Goal: Information Seeking & Learning: Find specific fact

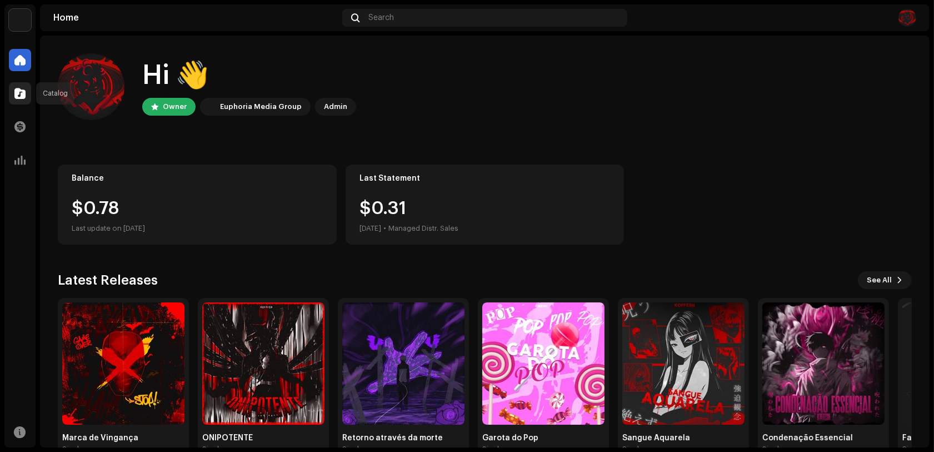
click at [22, 101] on div at bounding box center [20, 93] width 22 height 22
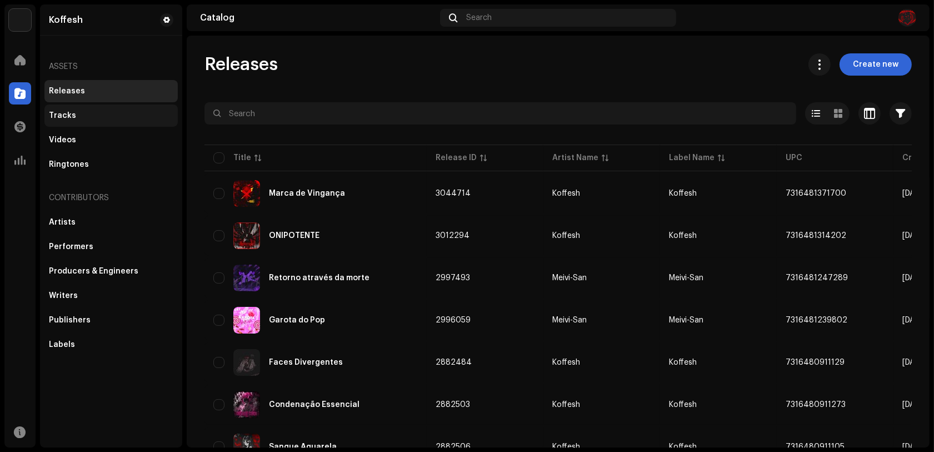
click at [113, 122] on div "Tracks" at bounding box center [110, 115] width 133 height 22
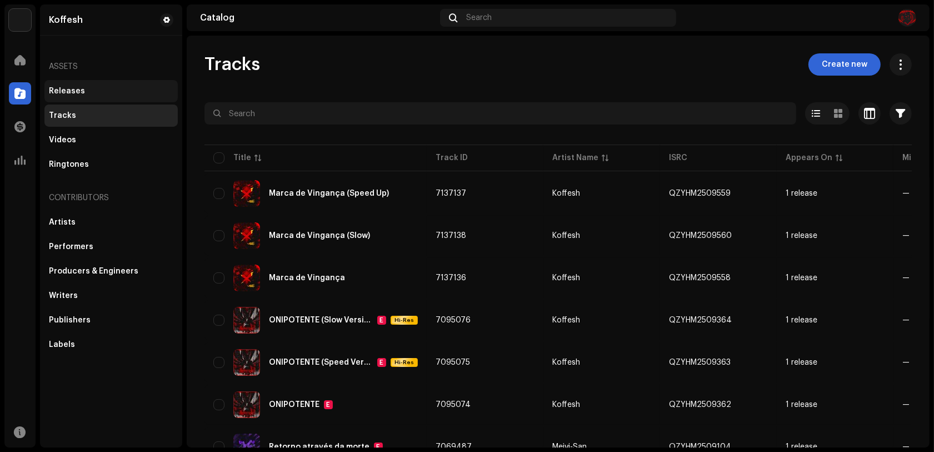
click at [95, 97] on div "Releases" at bounding box center [110, 91] width 133 height 22
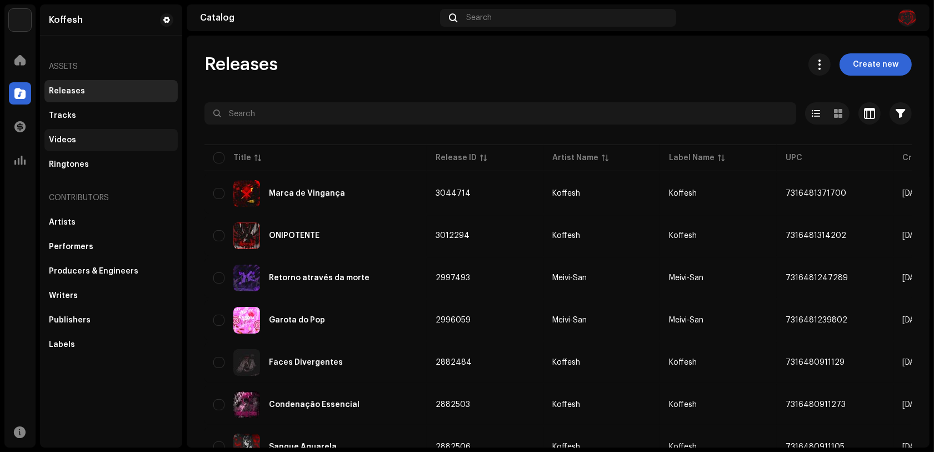
click at [104, 141] on div "Videos" at bounding box center [111, 140] width 124 height 9
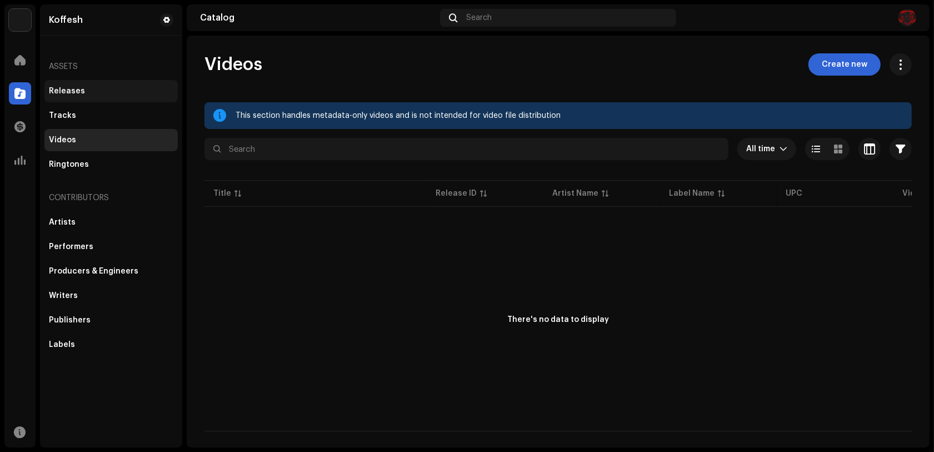
click at [96, 97] on div "Releases" at bounding box center [110, 91] width 133 height 22
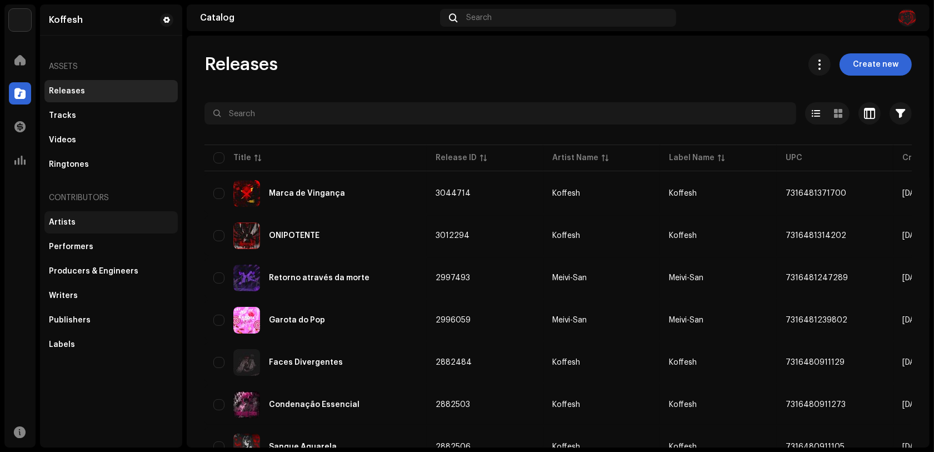
click at [108, 219] on div "Artists" at bounding box center [111, 222] width 124 height 9
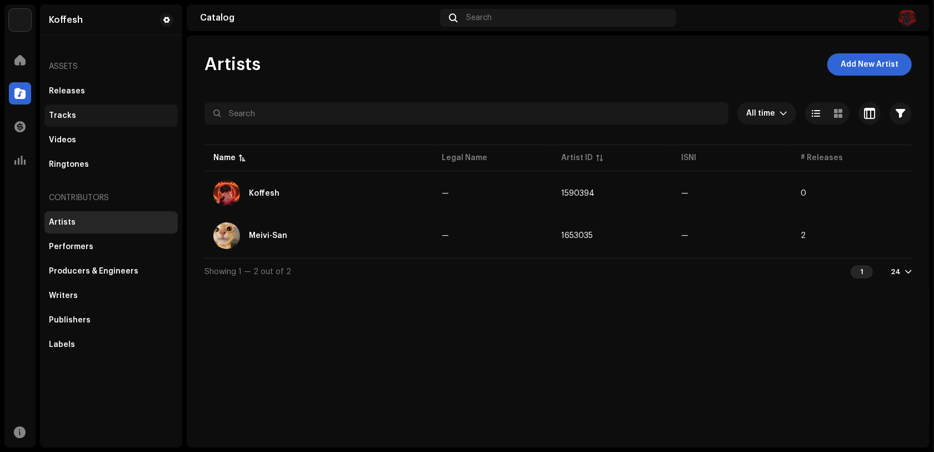
click at [99, 113] on div "Tracks" at bounding box center [111, 115] width 124 height 9
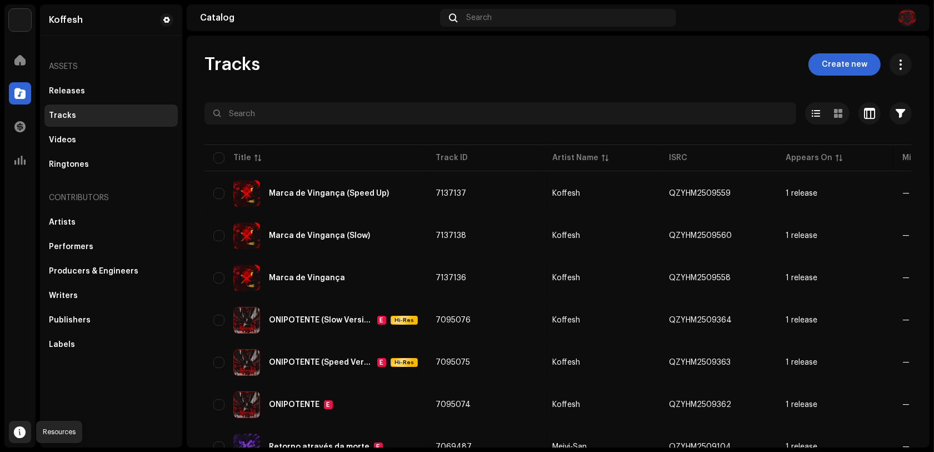
click at [21, 430] on span at bounding box center [20, 431] width 12 height 9
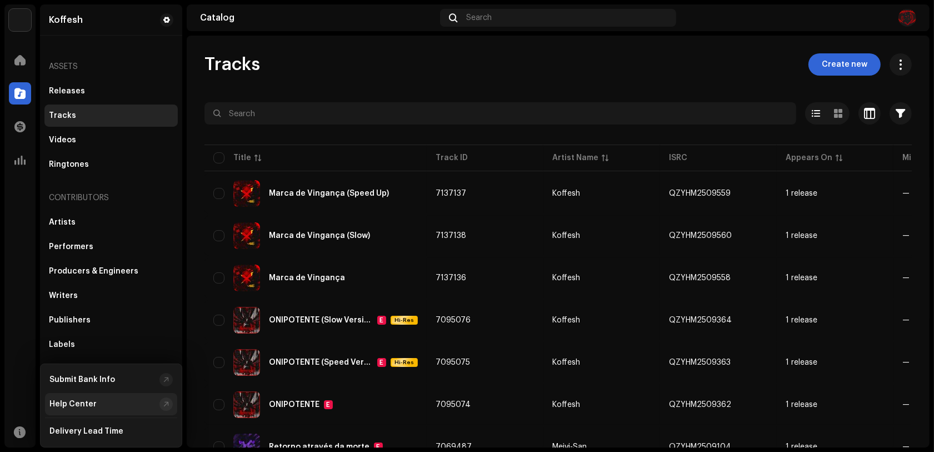
click at [120, 396] on div "Help Center" at bounding box center [111, 404] width 132 height 22
click at [72, 236] on div "Artists Performers Producers & Engineers Writers Publishers Labels" at bounding box center [110, 283] width 133 height 144
click at [74, 223] on div "Artists" at bounding box center [111, 222] width 124 height 9
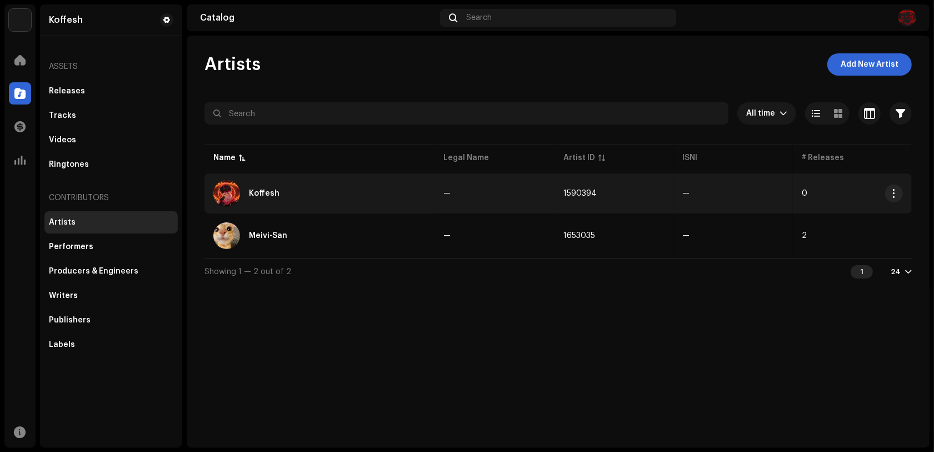
click at [557, 198] on td "1590394" at bounding box center [614, 193] width 119 height 40
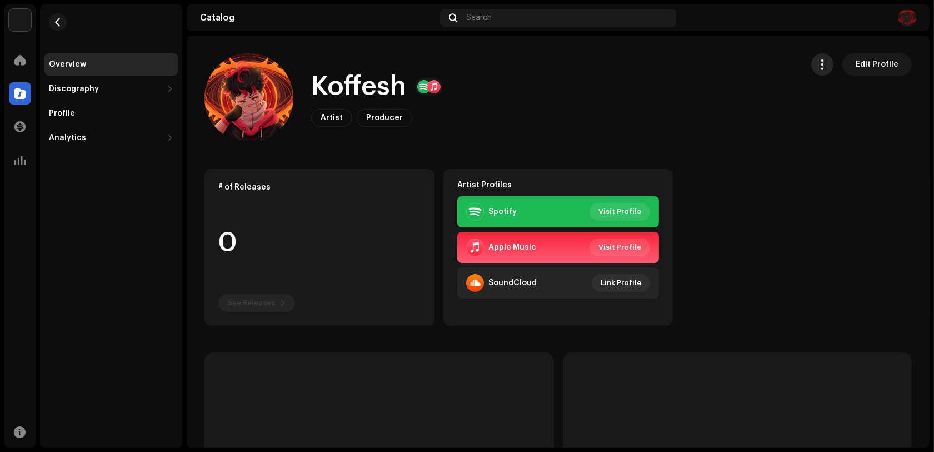
click at [821, 63] on button "button" at bounding box center [822, 64] width 22 height 22
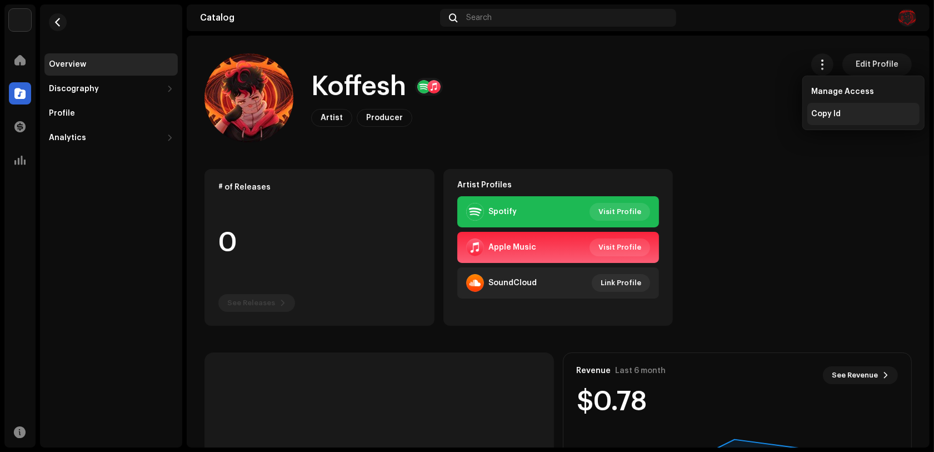
click at [821, 113] on span "Copy Id" at bounding box center [826, 113] width 29 height 9
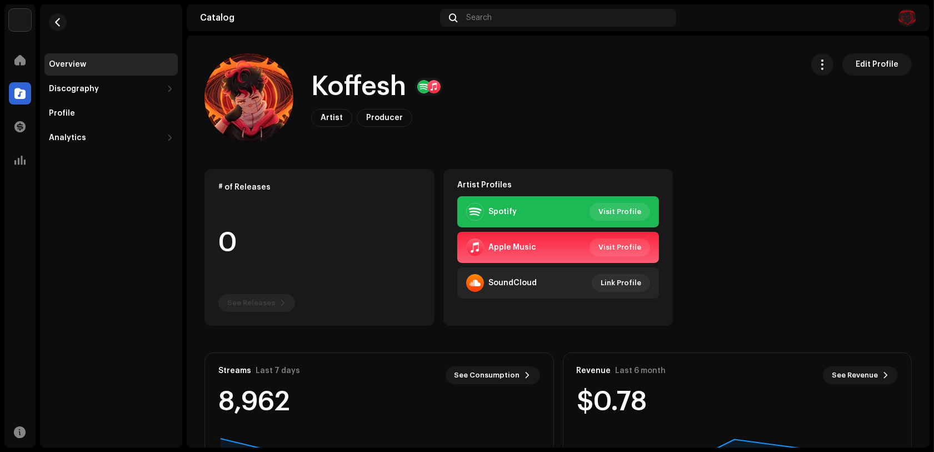
scroll to position [137, 0]
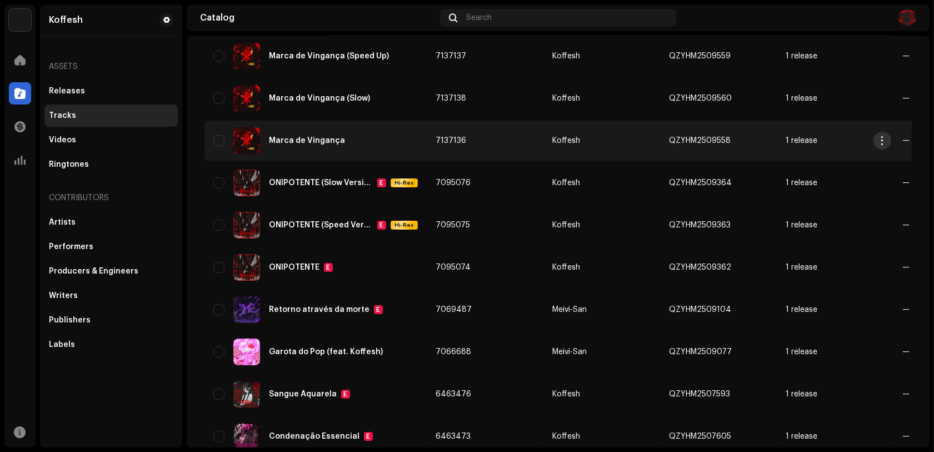
click at [880, 145] on span "button" at bounding box center [882, 140] width 8 height 9
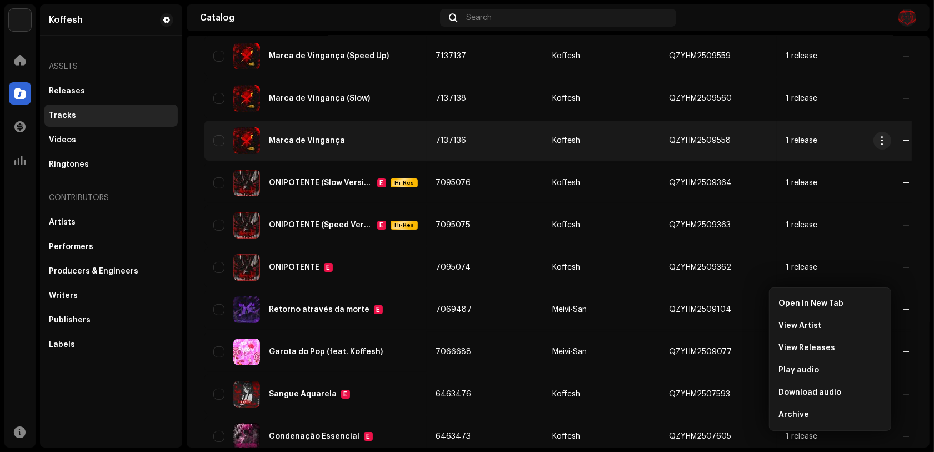
click at [638, 144] on re-a-table-link "Koffesh" at bounding box center [601, 141] width 99 height 8
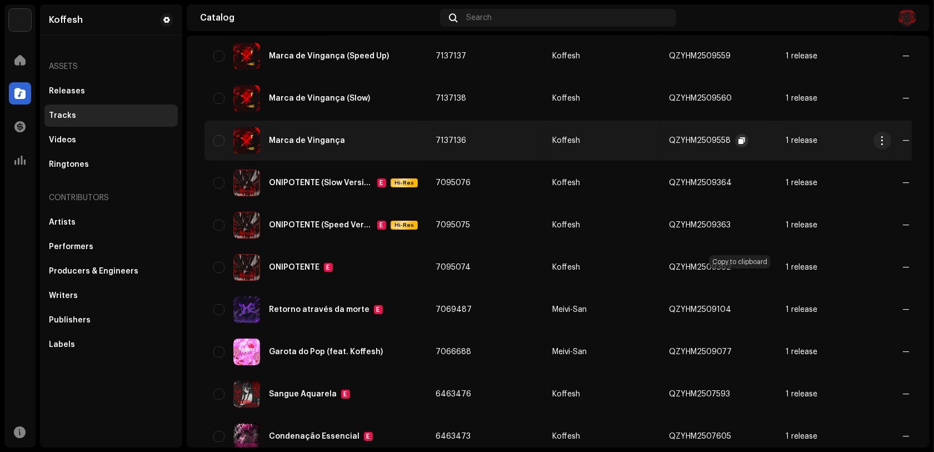
click at [740, 145] on span "button" at bounding box center [741, 140] width 7 height 9
